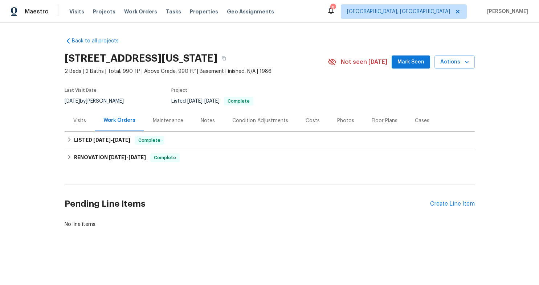
click at [206, 122] on div "Notes" at bounding box center [208, 120] width 14 height 7
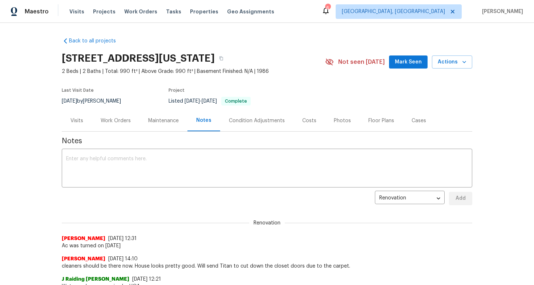
click at [78, 116] on div "Visits" at bounding box center [77, 120] width 30 height 21
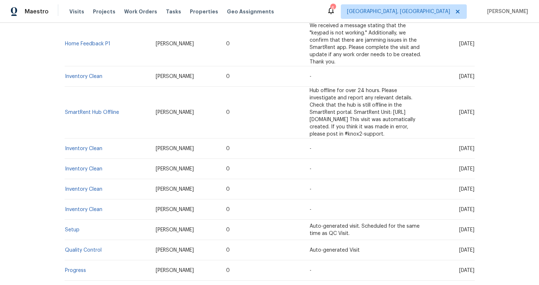
scroll to position [254, 0]
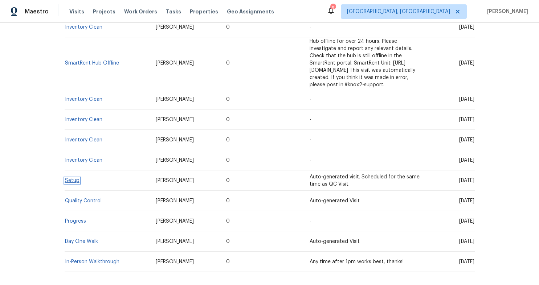
click at [69, 178] on link "Setup" at bounding box center [72, 180] width 15 height 5
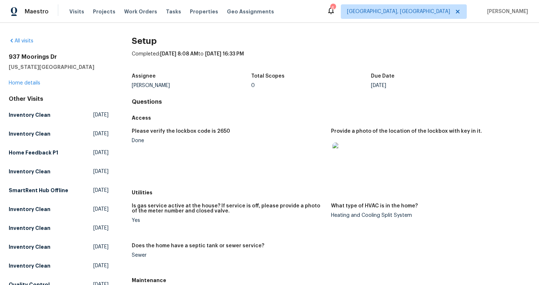
click at [339, 155] on img at bounding box center [344, 154] width 23 height 23
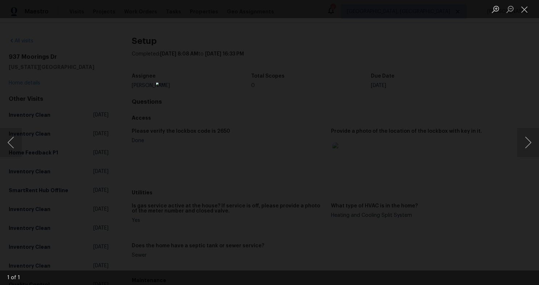
click at [411, 182] on div "Lightbox" at bounding box center [269, 142] width 539 height 285
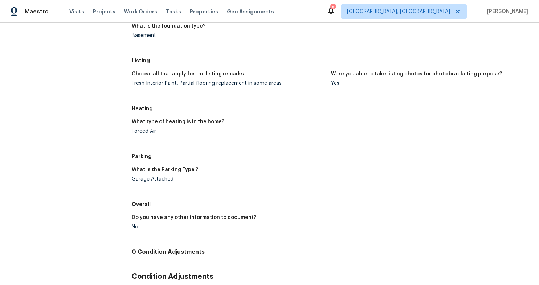
scroll to position [545, 0]
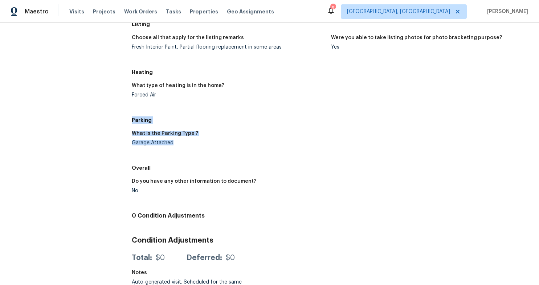
drag, startPoint x: 176, startPoint y: 139, endPoint x: 249, endPoint y: 127, distance: 73.5
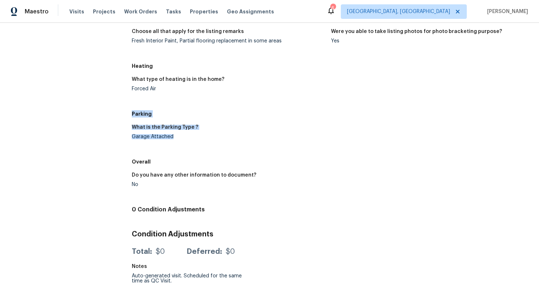
scroll to position [554, 0]
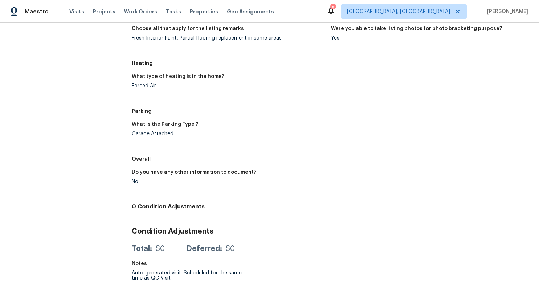
click at [178, 271] on div "Auto-generated visit. Scheduled for the same time as QC Visit." at bounding box center [192, 276] width 120 height 10
drag, startPoint x: 172, startPoint y: 273, endPoint x: 126, endPoint y: 268, distance: 46.5
drag, startPoint x: 156, startPoint y: 127, endPoint x: 125, endPoint y: 118, distance: 32.4
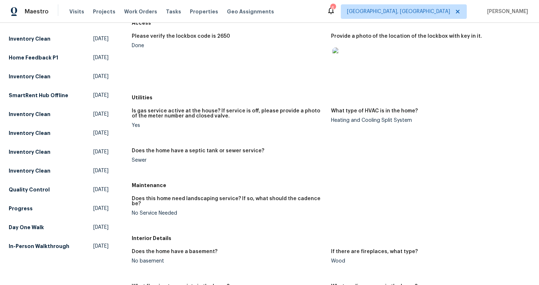
scroll to position [0, 0]
